Goal: Navigation & Orientation: Find specific page/section

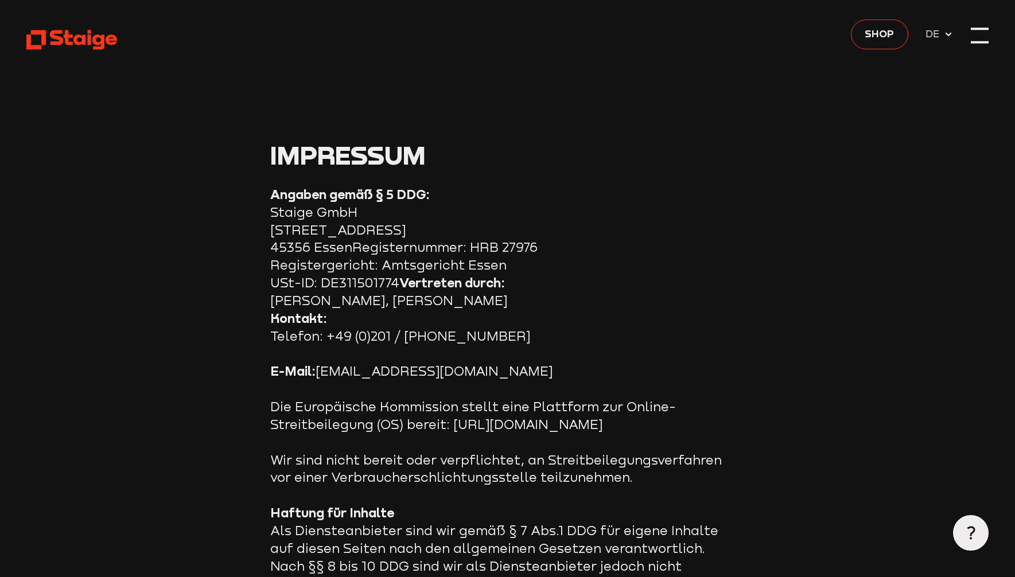
click at [979, 36] on div at bounding box center [980, 35] width 18 height 18
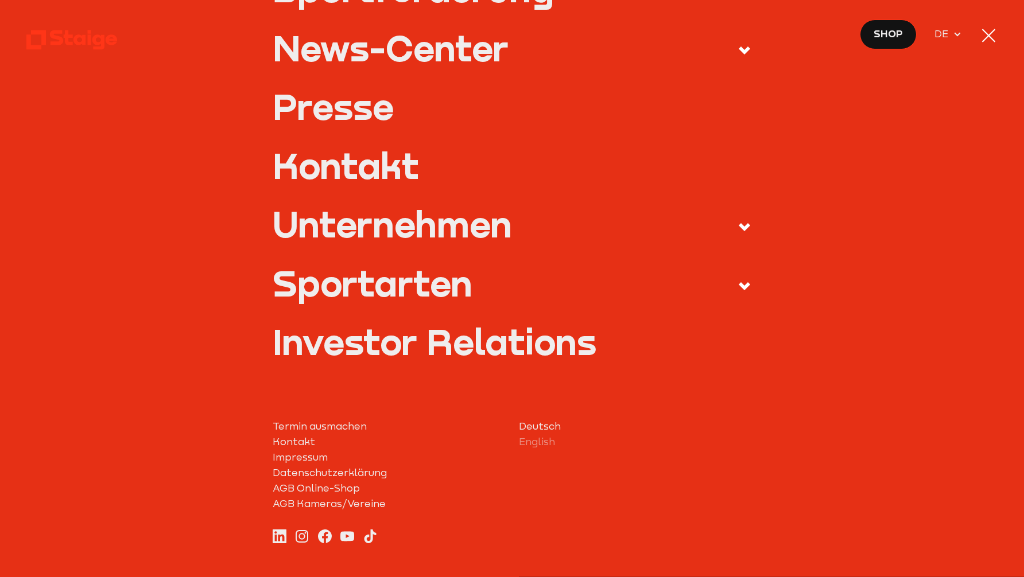
scroll to position [407, 0]
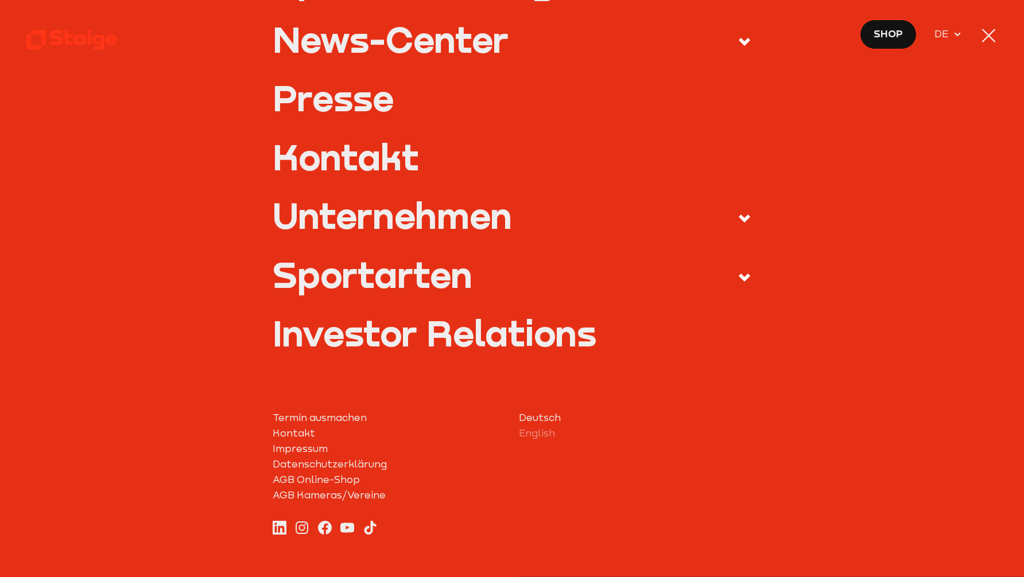
click at [438, 223] on div "Unternehmen" at bounding box center [392, 216] width 239 height 36
click at [0, 0] on input "Unternehmen" at bounding box center [0, 0] width 0 height 0
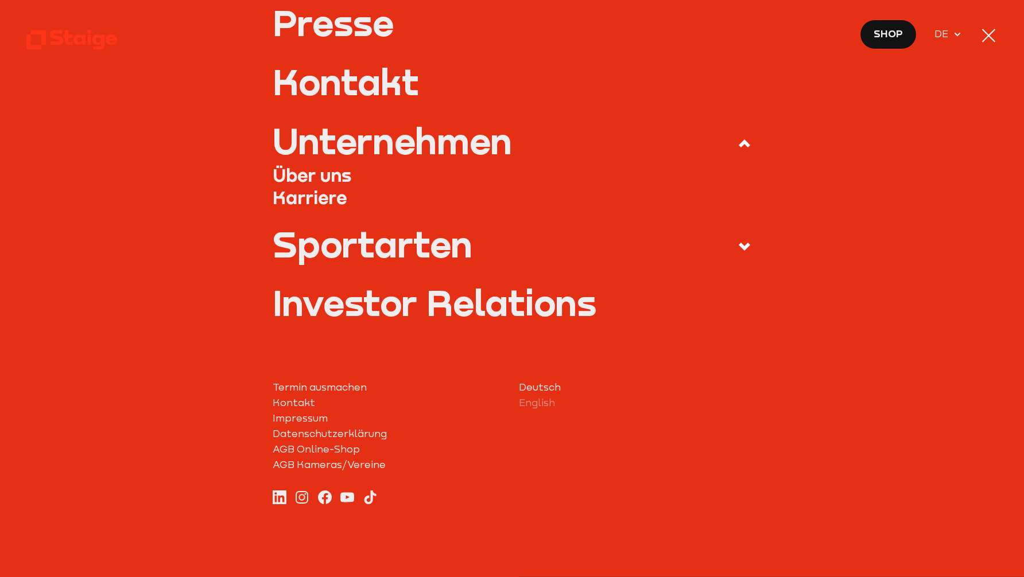
scroll to position [405, 0]
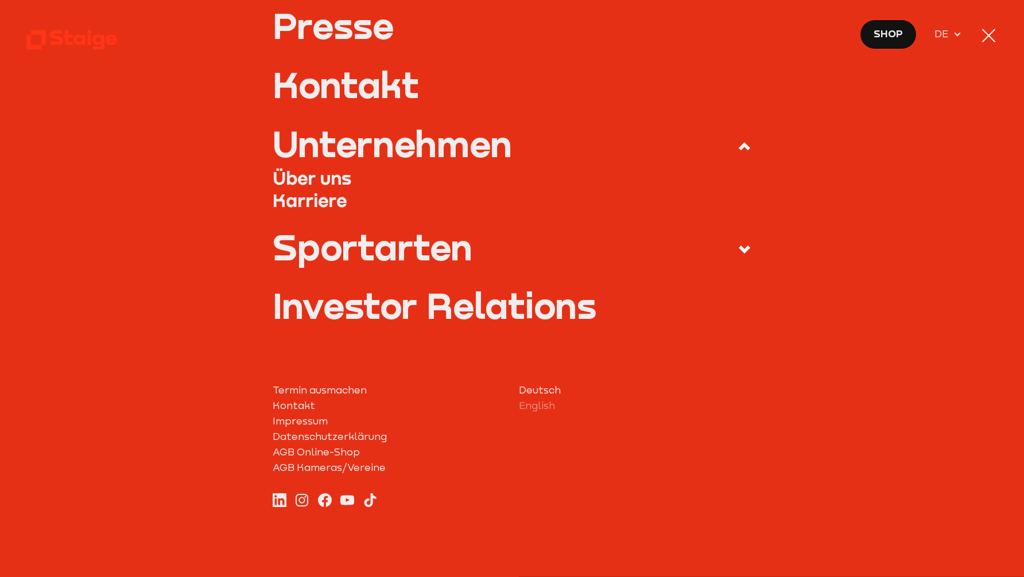
click at [335, 178] on link "Über uns" at bounding box center [512, 178] width 479 height 22
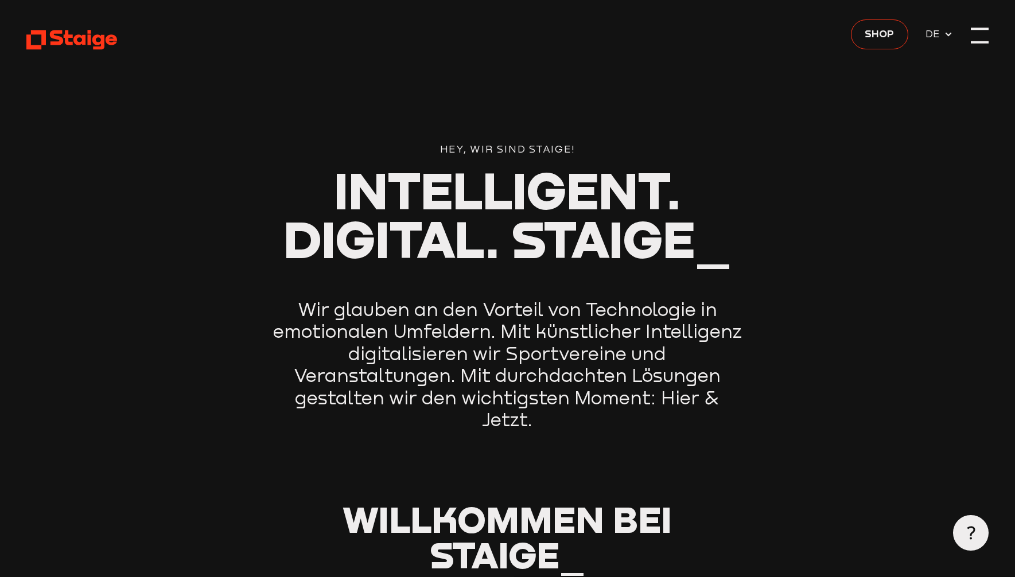
click at [980, 38] on div at bounding box center [980, 35] width 18 height 18
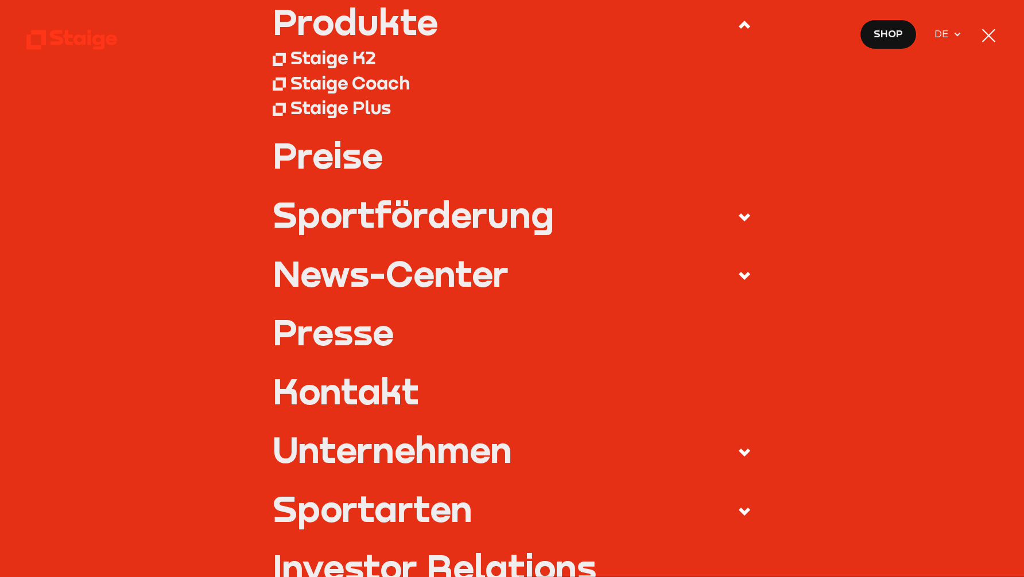
scroll to position [367, 0]
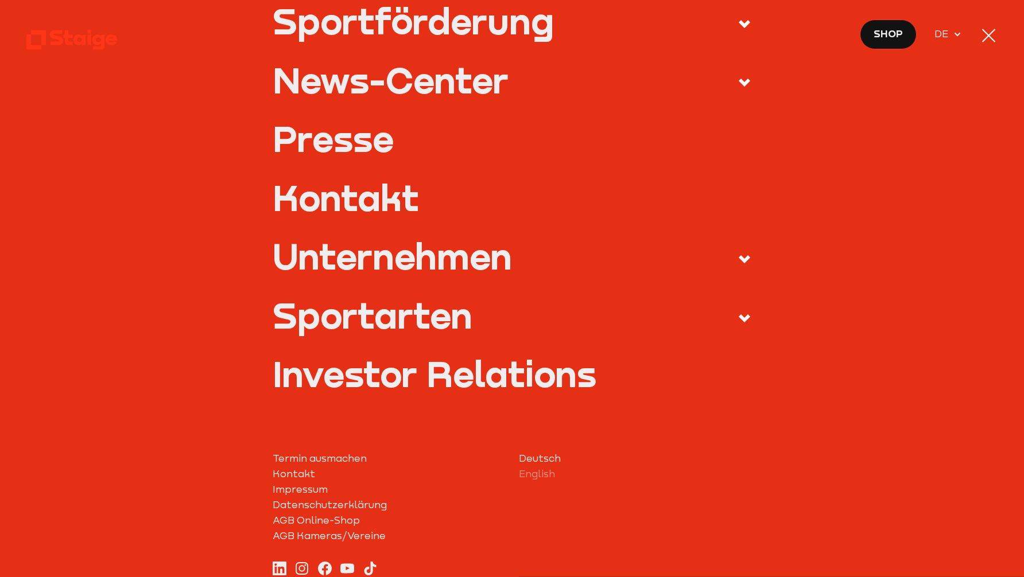
click at [741, 253] on icon at bounding box center [744, 260] width 14 height 14
click at [0, 0] on input "Unternehmen" at bounding box center [0, 0] width 0 height 0
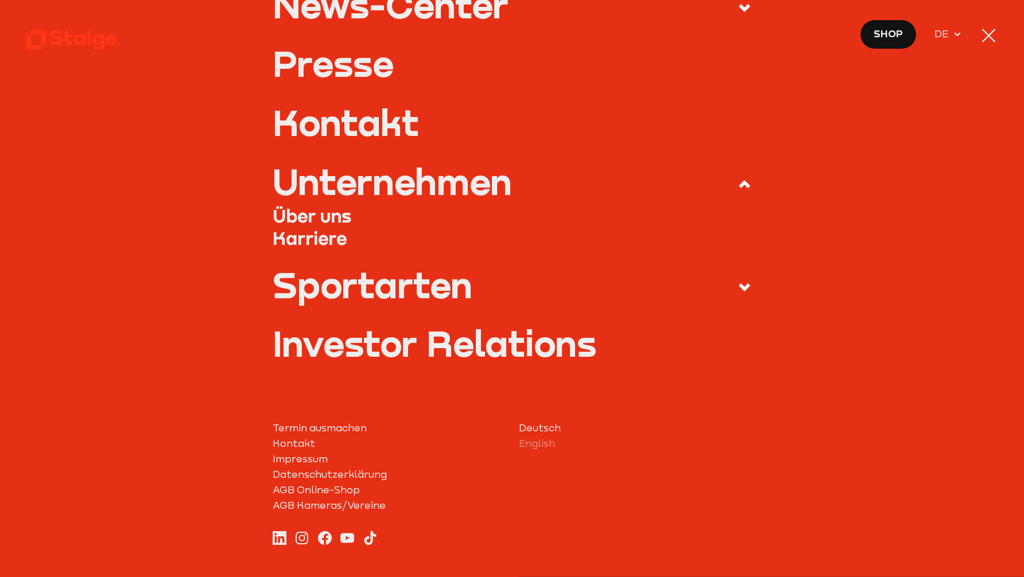
click at [276, 534] on icon at bounding box center [280, 538] width 14 height 14
